Goal: Task Accomplishment & Management: Use online tool/utility

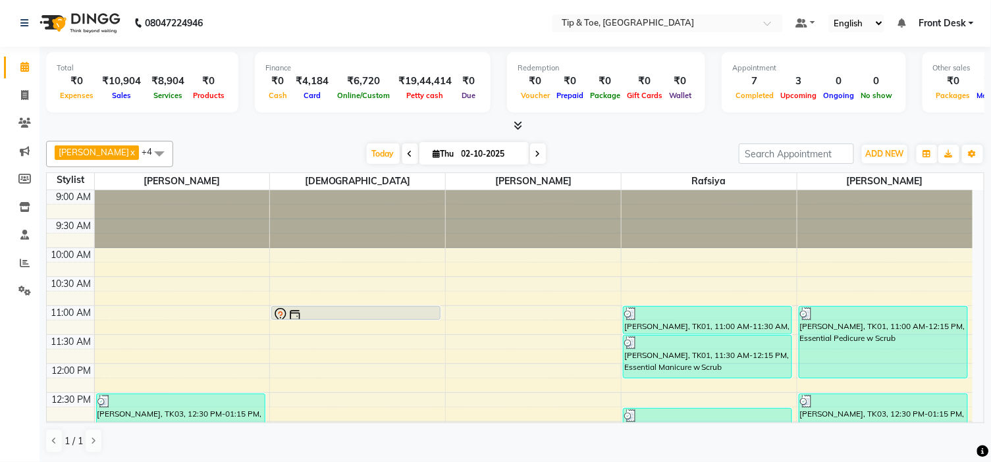
scroll to position [303, 0]
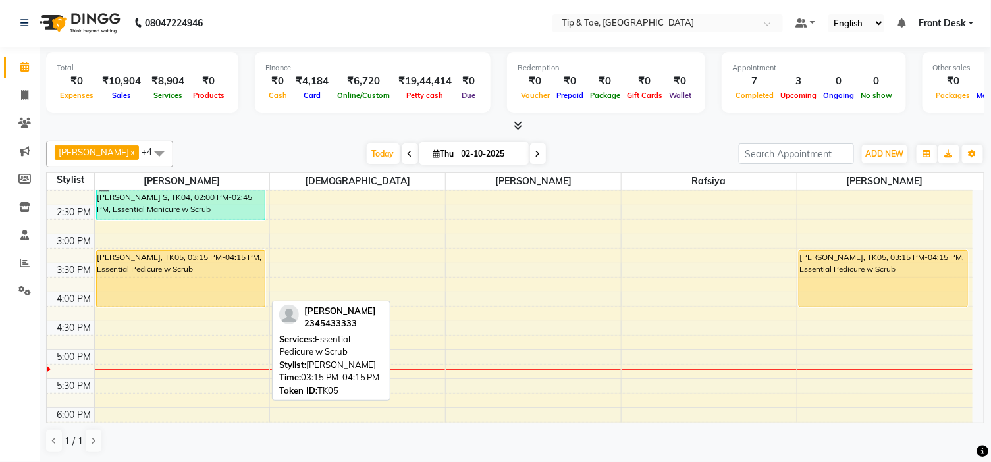
click at [241, 292] on div "[PERSON_NAME], TK05, 03:15 PM-04:15 PM, Essential Pedicure w Scrub" at bounding box center [181, 279] width 168 height 56
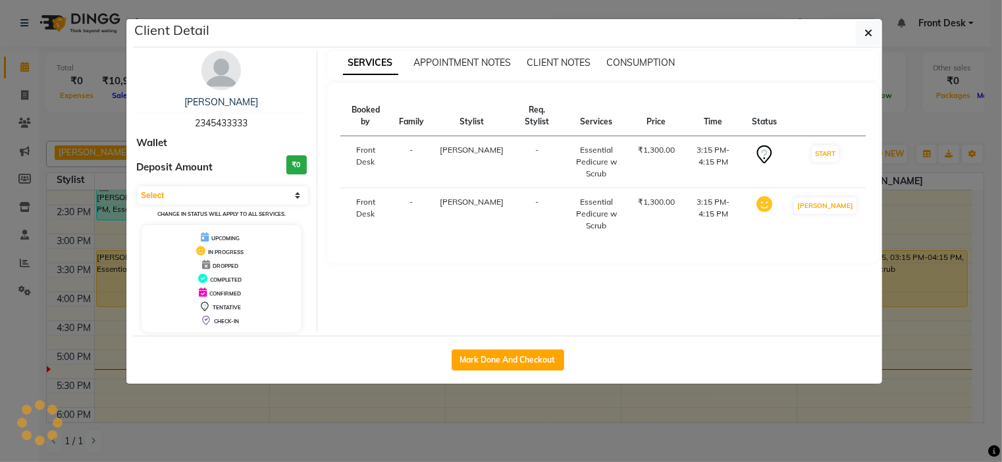
select select "1"
click at [477, 365] on button "Mark Done And Checkout" at bounding box center [508, 360] width 113 height 21
select select "service"
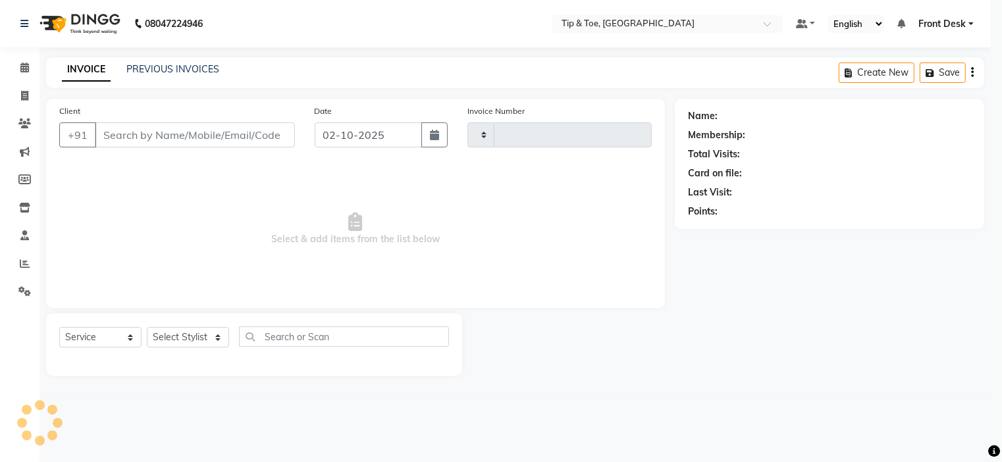
type input "1188"
select select "5360"
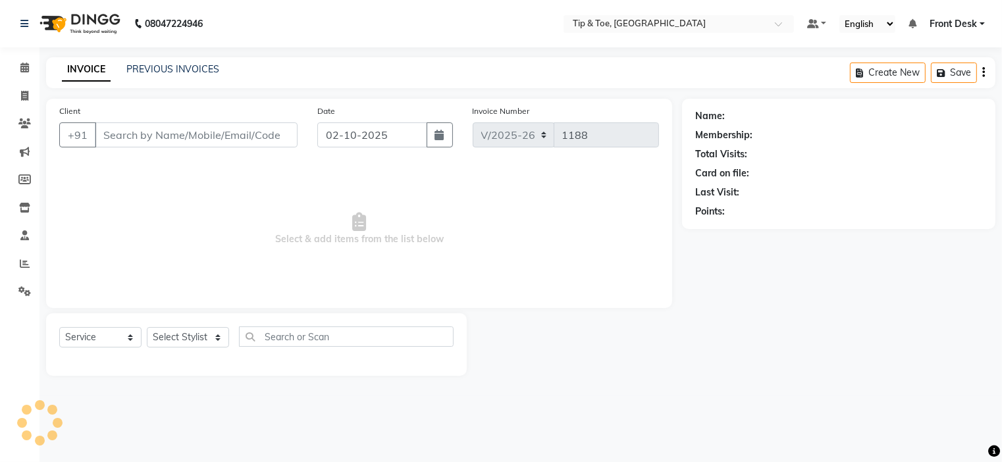
type input "2345433333"
select select "59876"
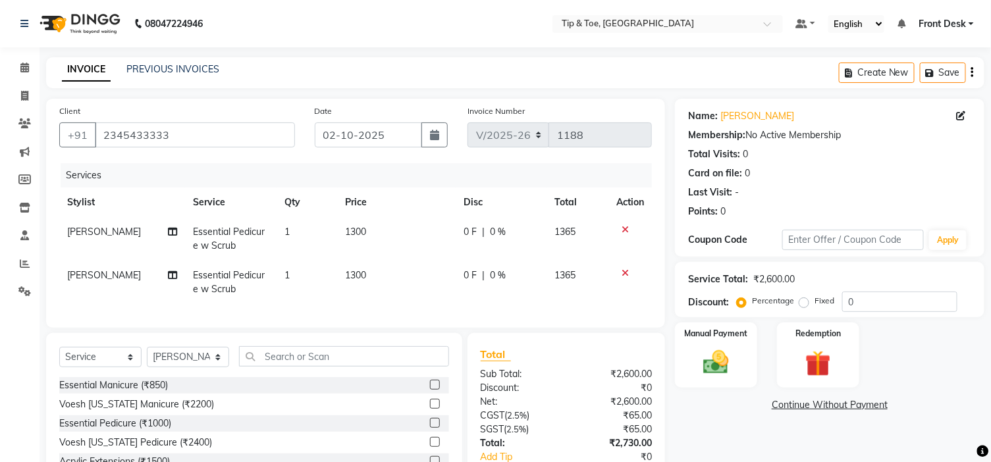
scroll to position [95, 0]
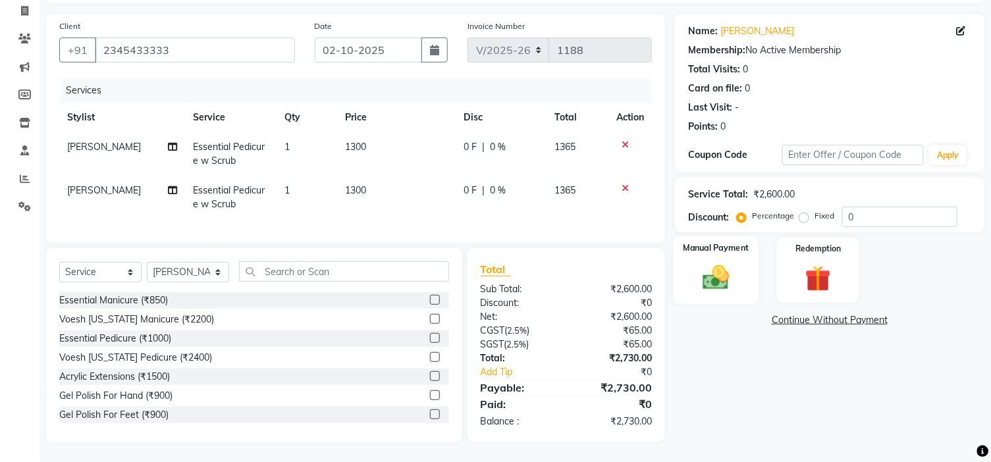
drag, startPoint x: 708, startPoint y: 270, endPoint x: 720, endPoint y: 273, distance: 12.3
click at [708, 270] on img at bounding box center [715, 278] width 43 height 31
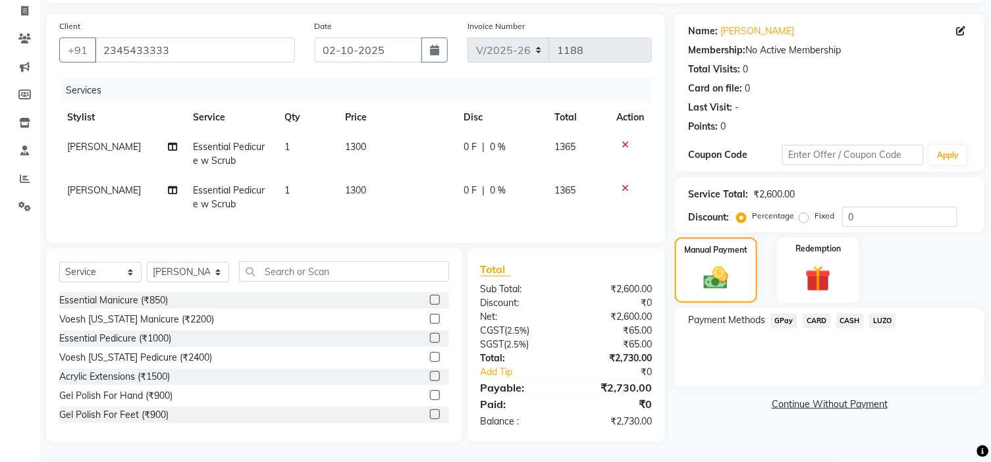
click at [850, 313] on span "CASH" at bounding box center [850, 320] width 28 height 15
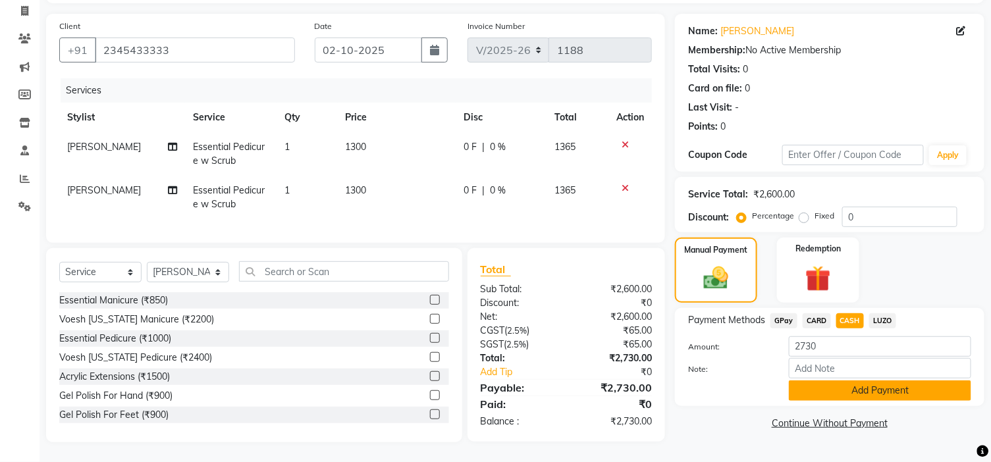
click at [861, 380] on button "Add Payment" at bounding box center [880, 390] width 182 height 20
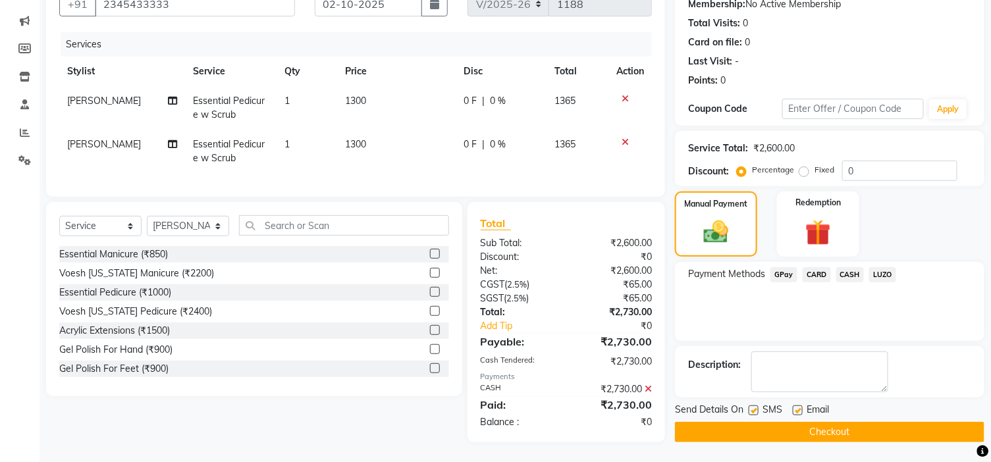
scroll to position [142, 0]
click at [806, 403] on span "Email" at bounding box center [817, 411] width 22 height 16
click at [804, 405] on div "Email" at bounding box center [815, 411] width 47 height 16
click at [801, 405] on label at bounding box center [797, 410] width 10 height 10
click at [801, 407] on input "checkbox" at bounding box center [796, 411] width 9 height 9
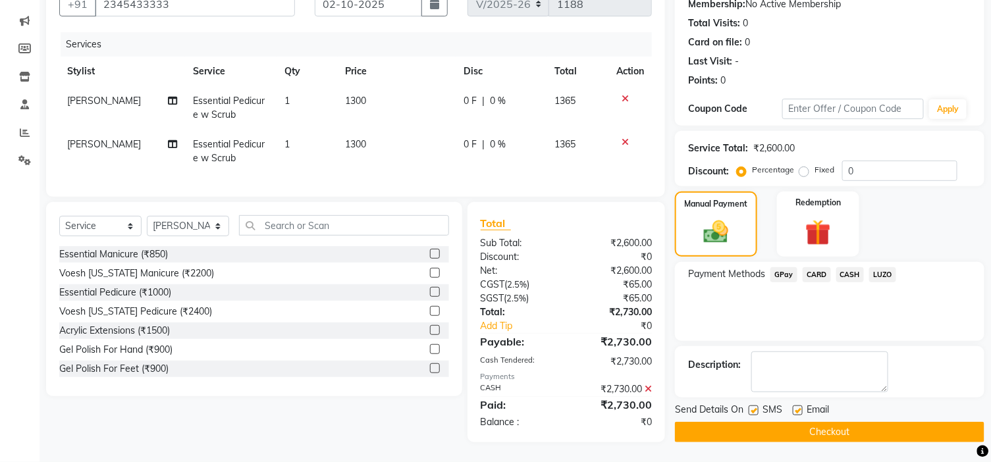
checkbox input "false"
click at [810, 424] on button "Checkout" at bounding box center [829, 432] width 309 height 20
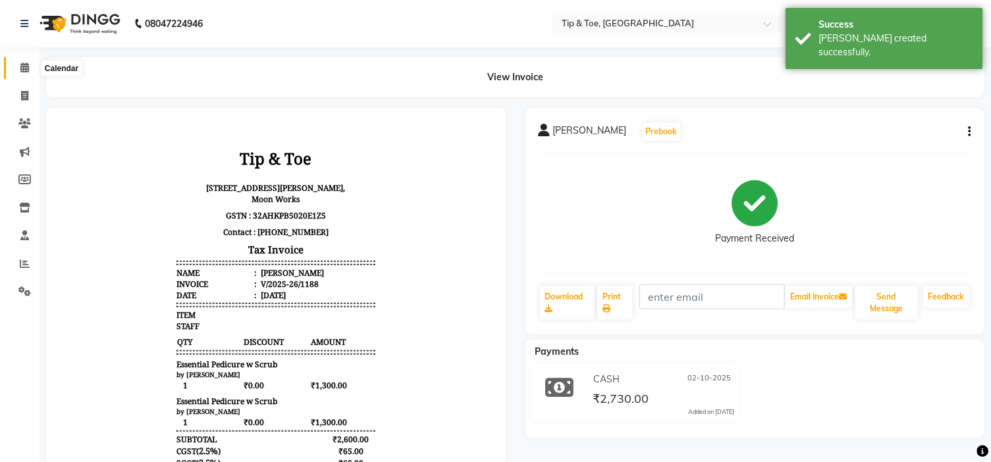
drag, startPoint x: 30, startPoint y: 61, endPoint x: 53, endPoint y: 61, distance: 23.0
click at [30, 61] on span at bounding box center [24, 68] width 23 height 15
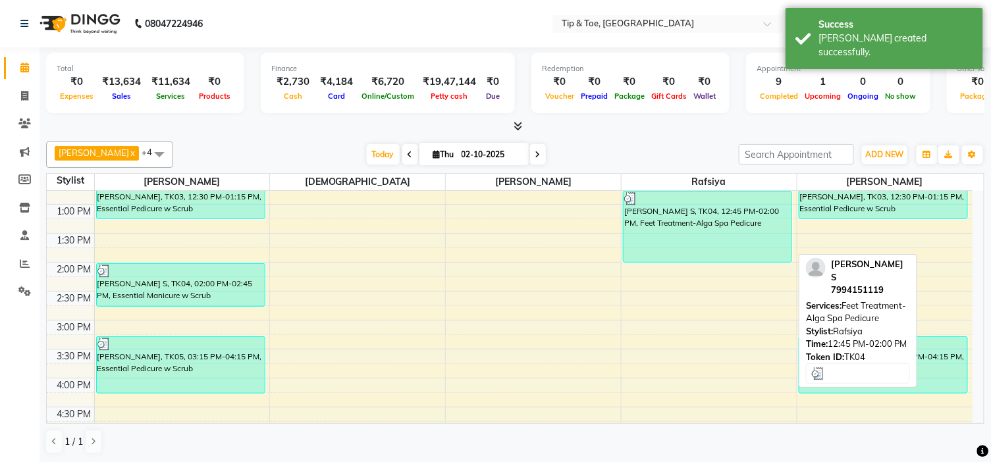
scroll to position [219, 0]
